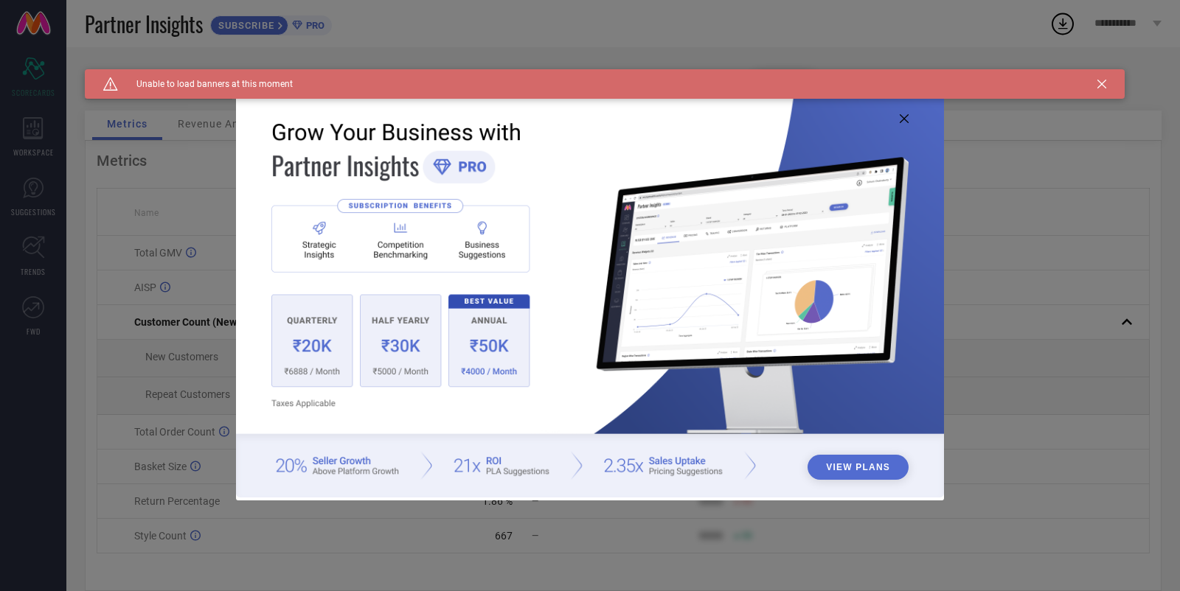
click at [902, 119] on icon at bounding box center [904, 118] width 9 height 9
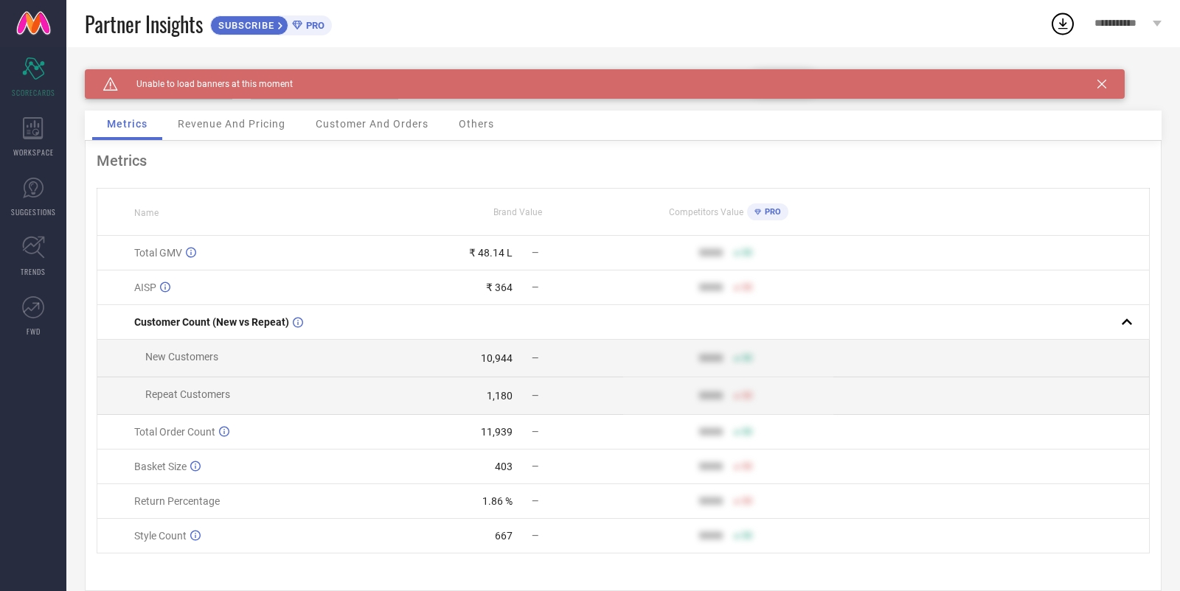
click at [396, 122] on span "Customer And Orders" at bounding box center [372, 124] width 113 height 12
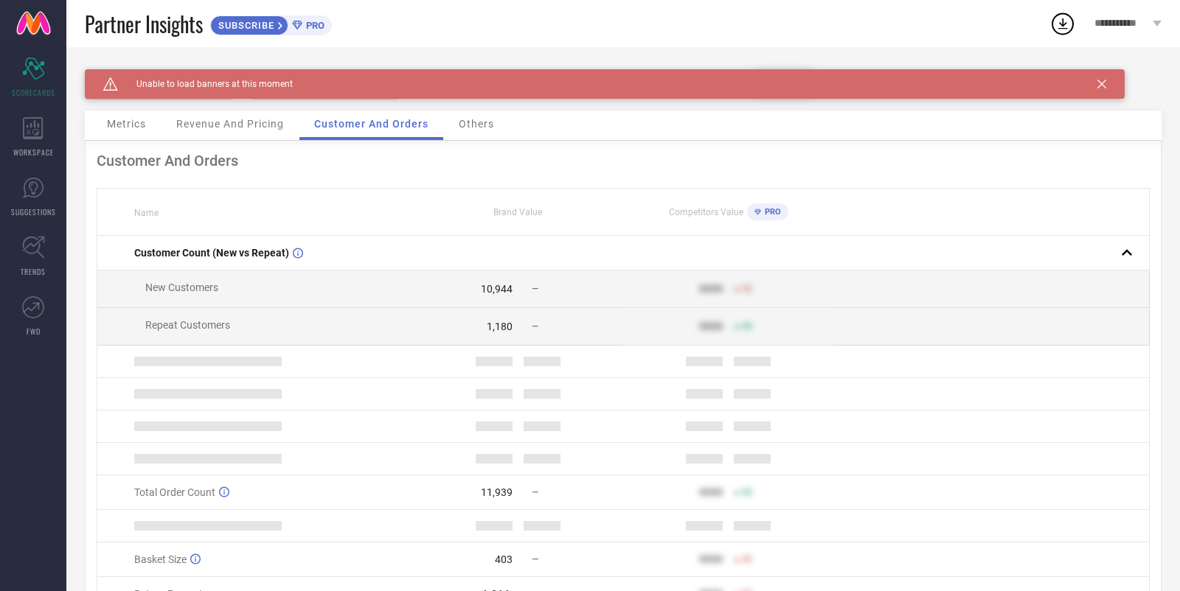
click at [217, 119] on span "Revenue And Pricing" at bounding box center [230, 124] width 108 height 12
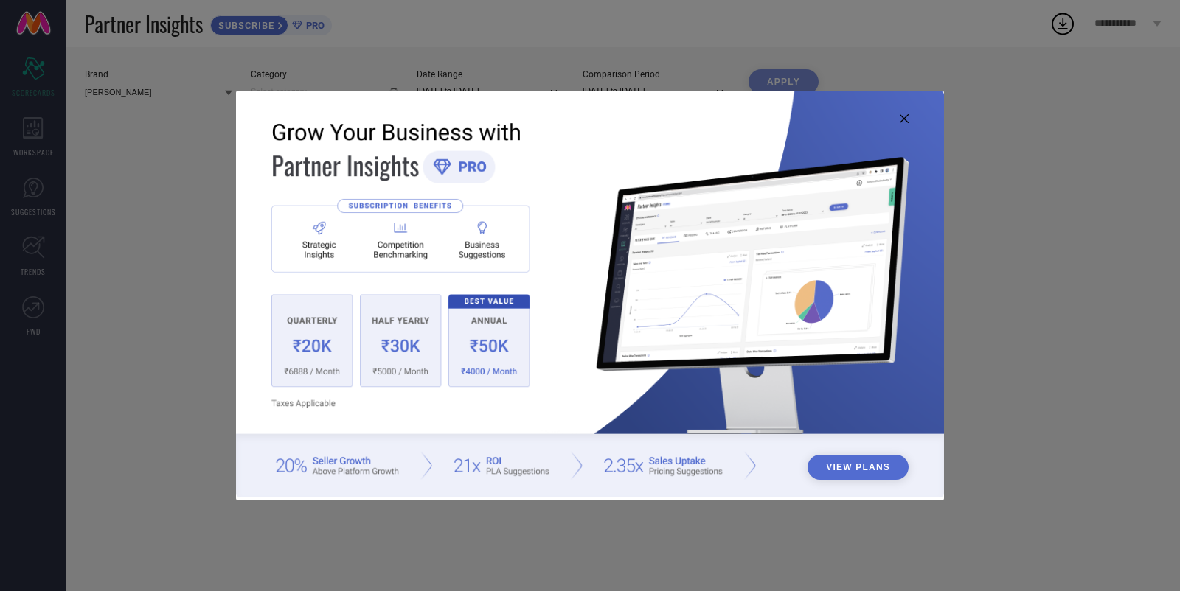
type input "All"
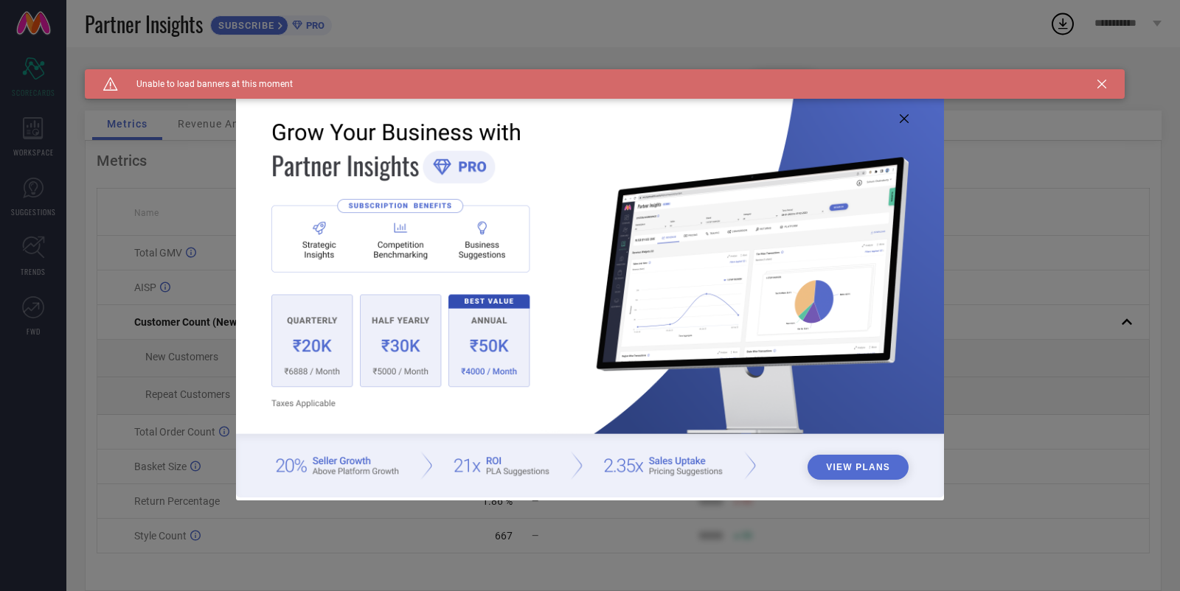
click at [905, 122] on icon at bounding box center [904, 118] width 9 height 9
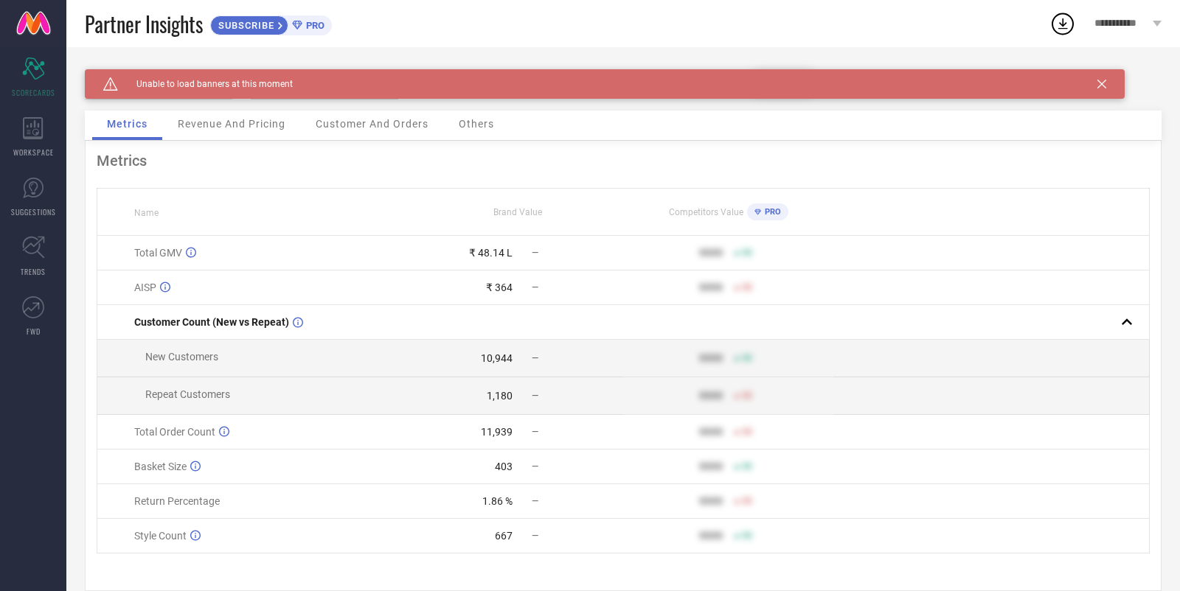
click at [1106, 85] on icon at bounding box center [1101, 84] width 9 height 9
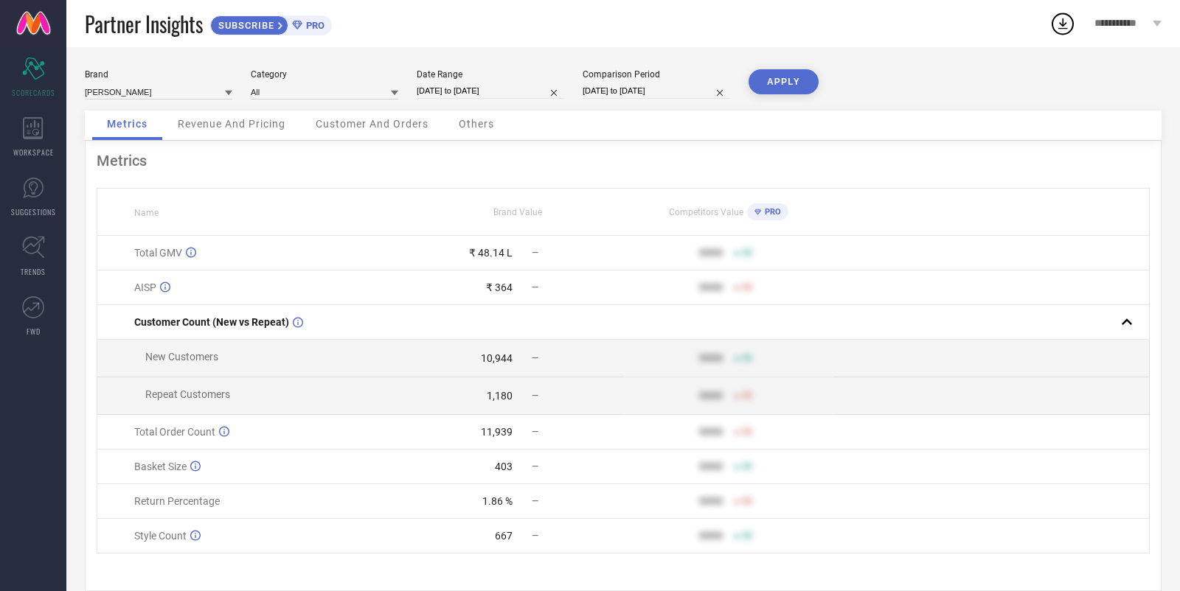
click at [477, 86] on input "[DATE] to [DATE]" at bounding box center [490, 90] width 147 height 15
select select "8"
select select "2025"
select select "9"
select select "2025"
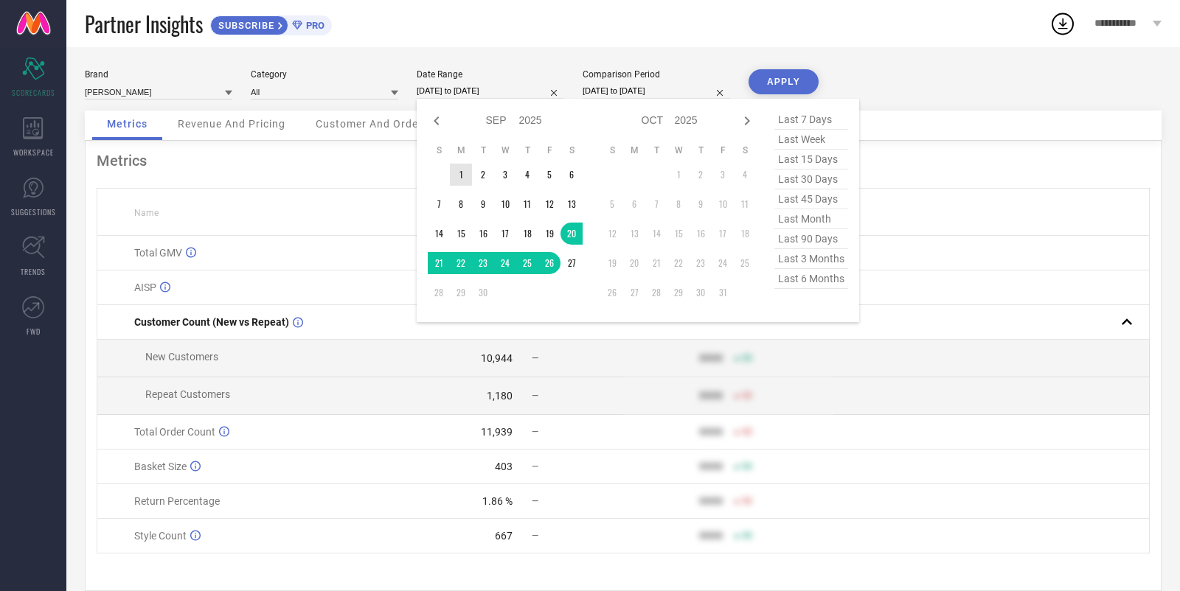
click at [462, 173] on td "1" at bounding box center [461, 175] width 22 height 22
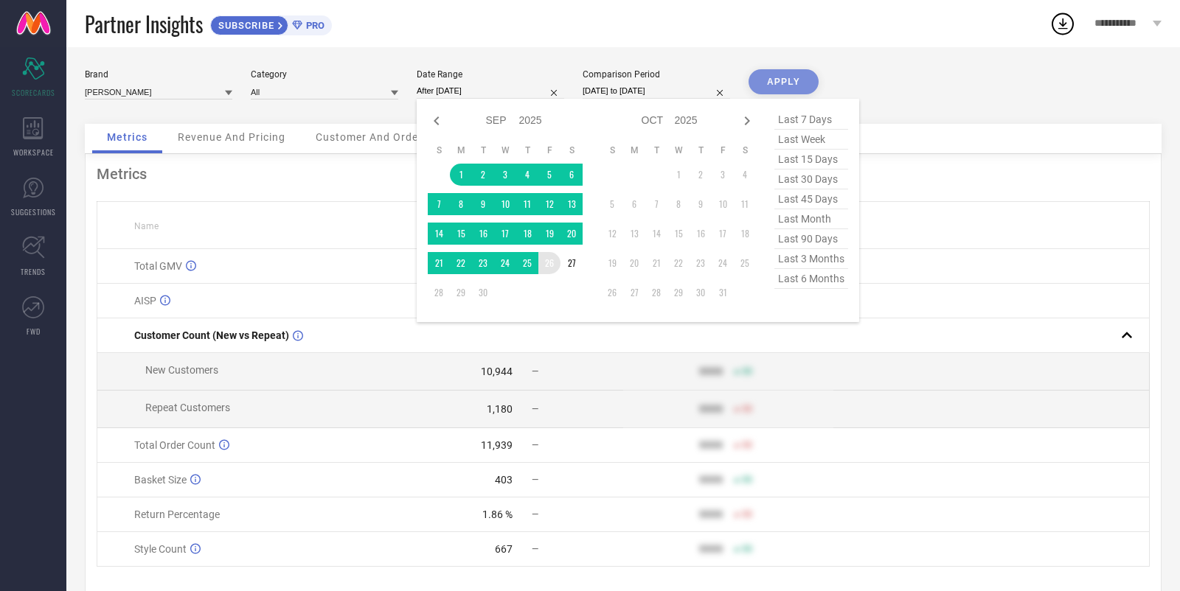
type input "01-09-2025 to 26-09-2025"
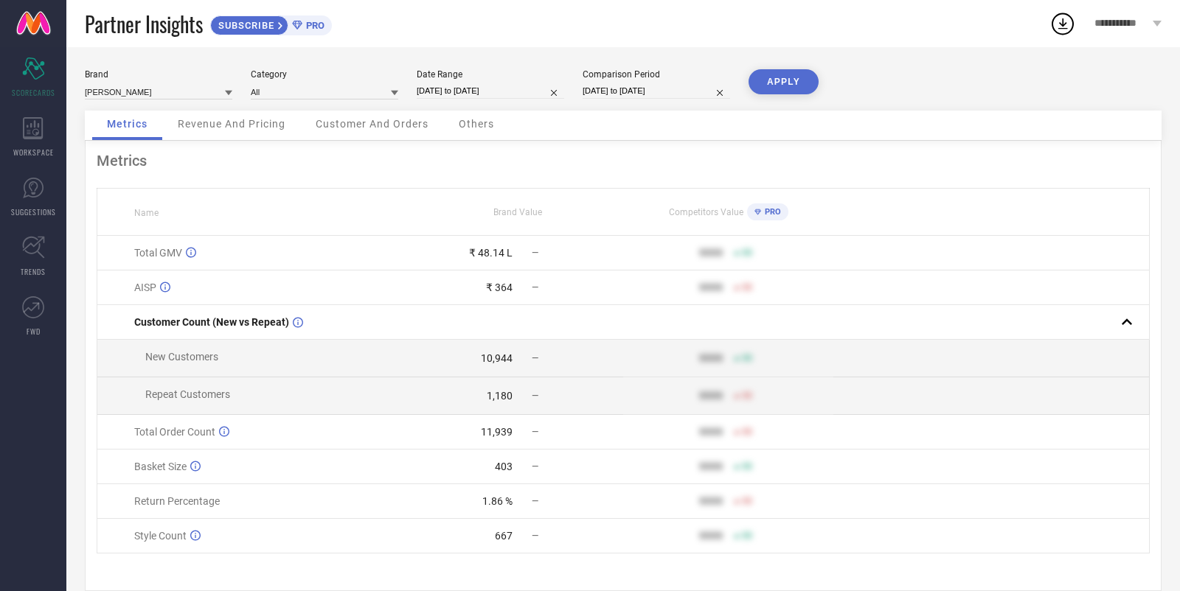
click at [772, 80] on button "APPLY" at bounding box center [784, 81] width 70 height 25
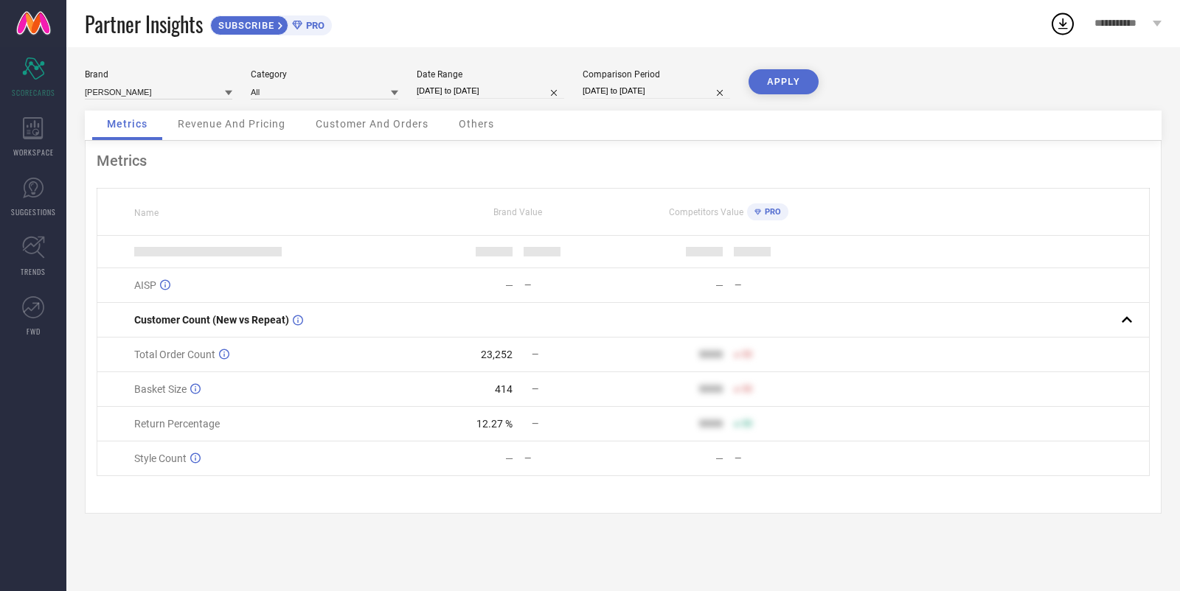
click at [496, 100] on div "Brand KASHIAN Category All Date Range 01-09-2025 to 26-09-2025 Comparison Perio…" at bounding box center [623, 89] width 1077 height 41
click at [502, 85] on input "01-09-2025 to 26-09-2025" at bounding box center [490, 90] width 147 height 15
select select "8"
select select "2025"
select select "9"
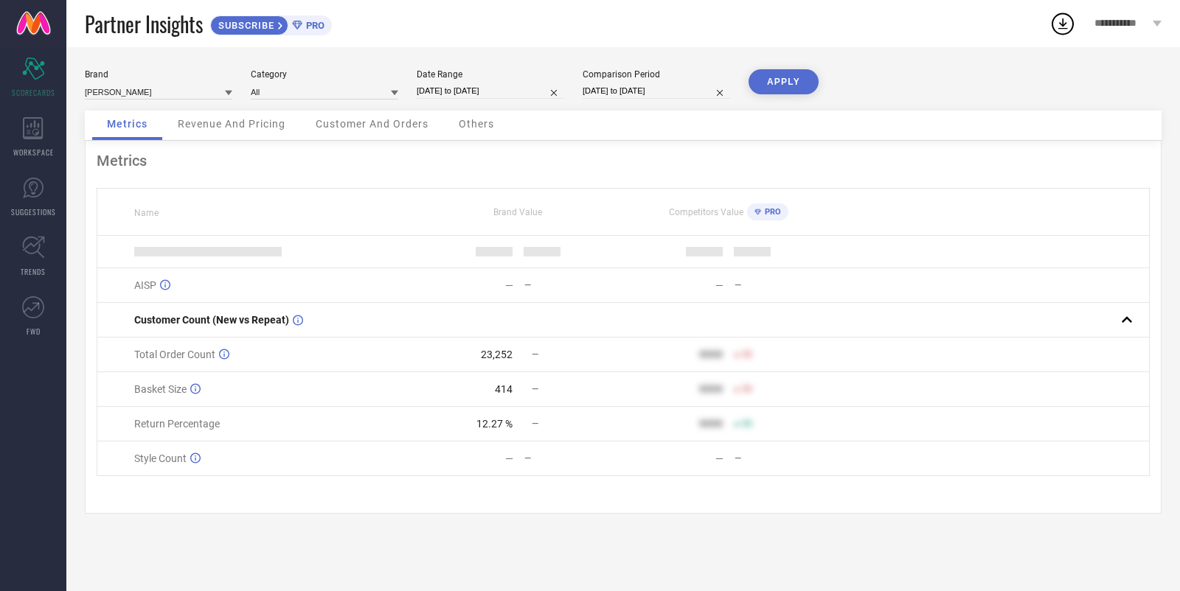
select select "2025"
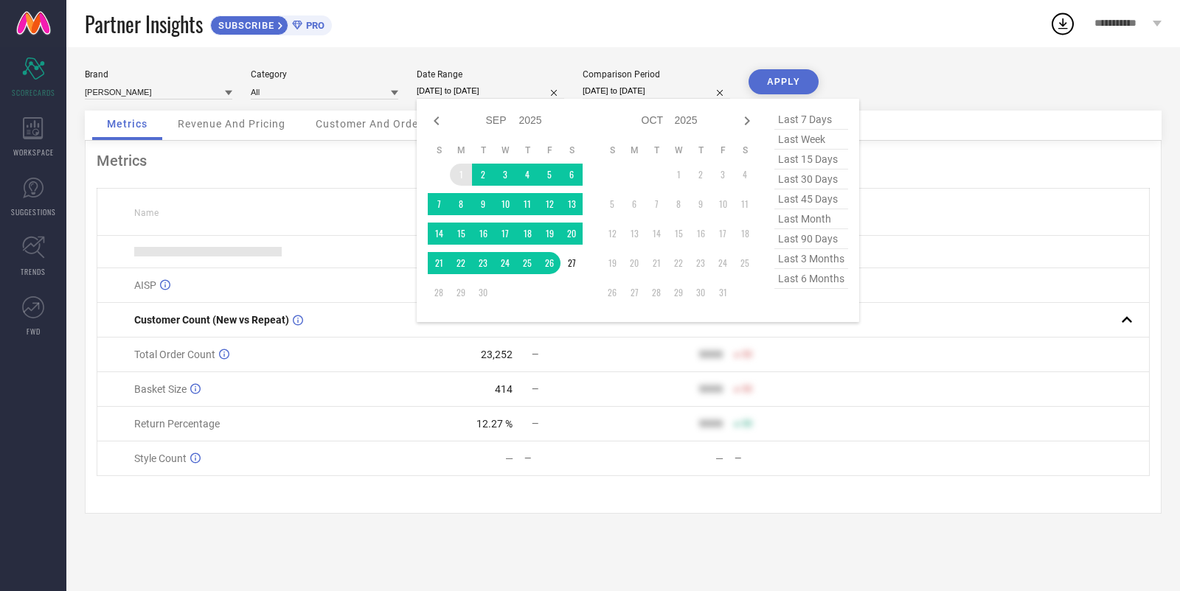
click at [456, 176] on td "1" at bounding box center [461, 175] width 22 height 22
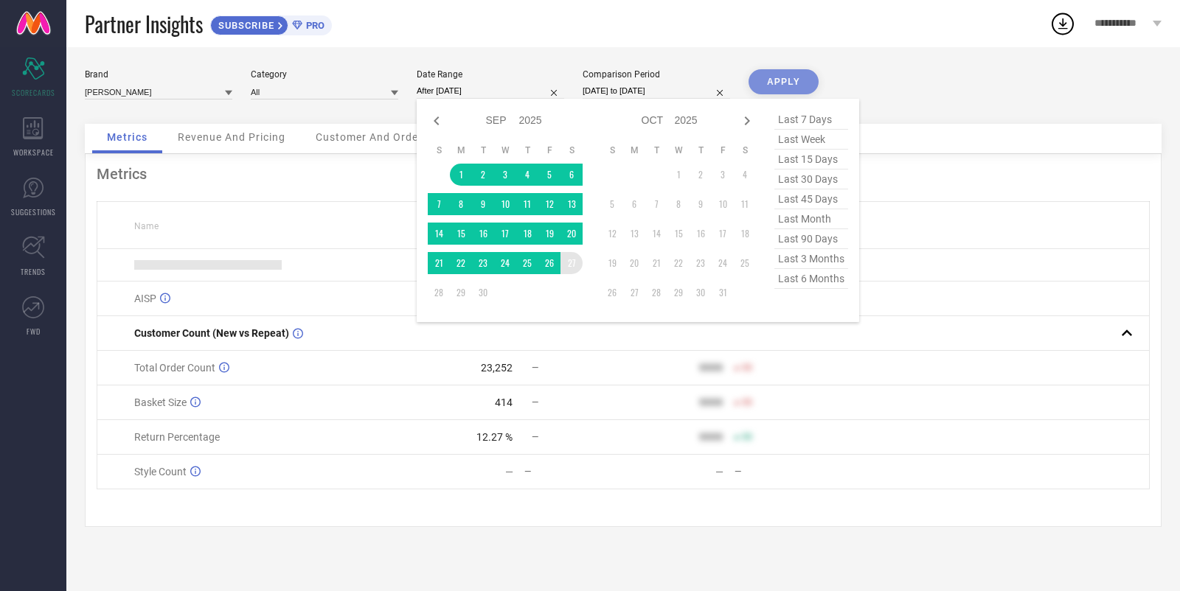
type input "01-09-2025 to 27-09-2025"
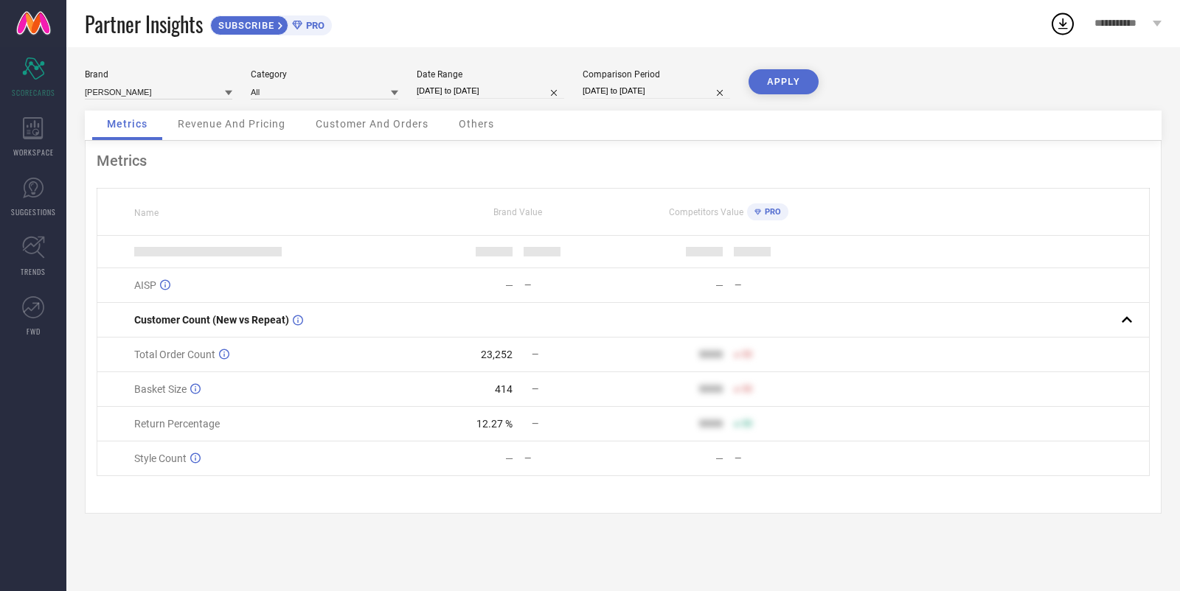
click at [800, 82] on button "APPLY" at bounding box center [784, 81] width 70 height 25
